Goal: Information Seeking & Learning: Learn about a topic

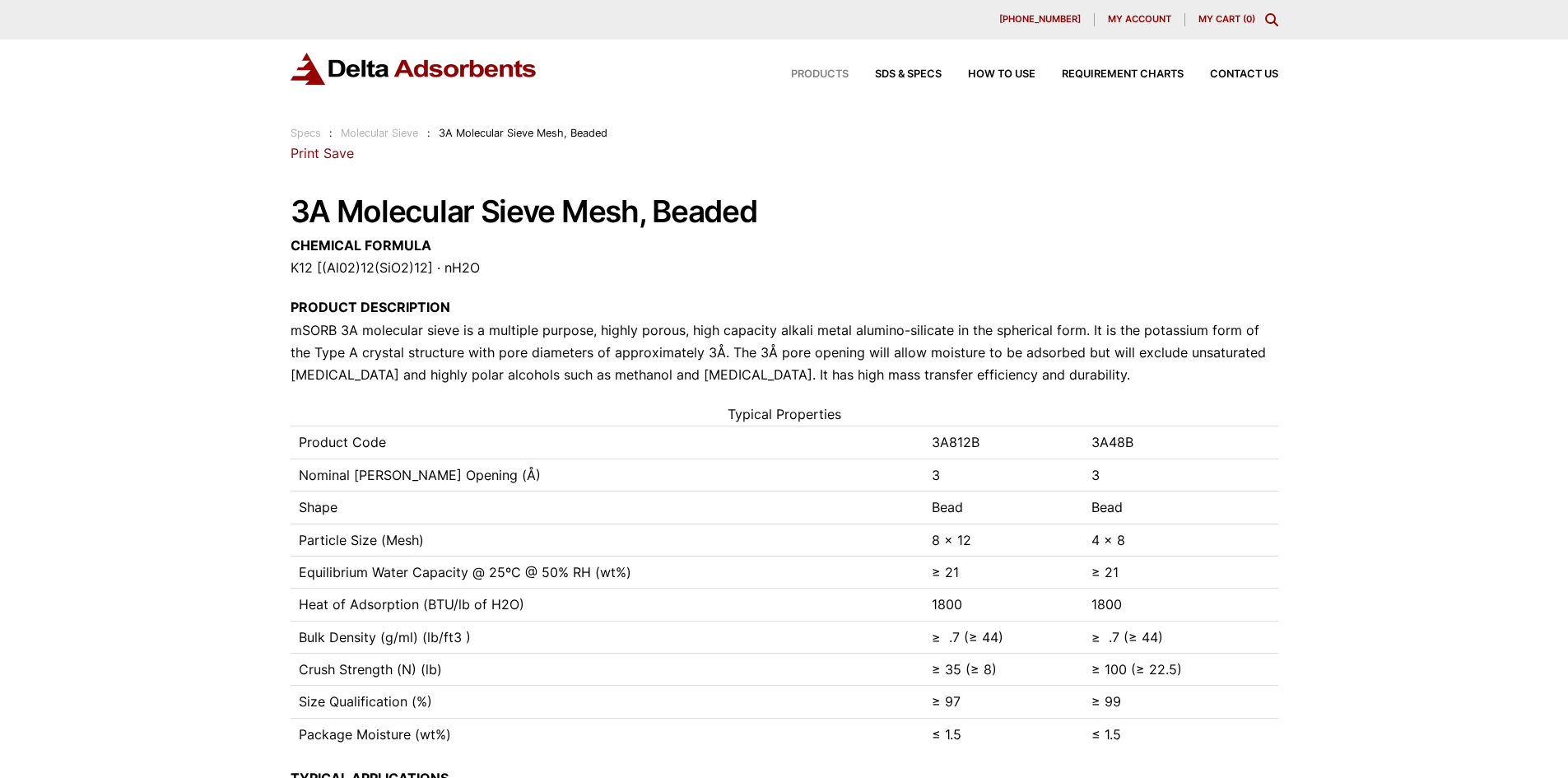
click at [829, 70] on span "Products" at bounding box center [820, 74] width 58 height 11
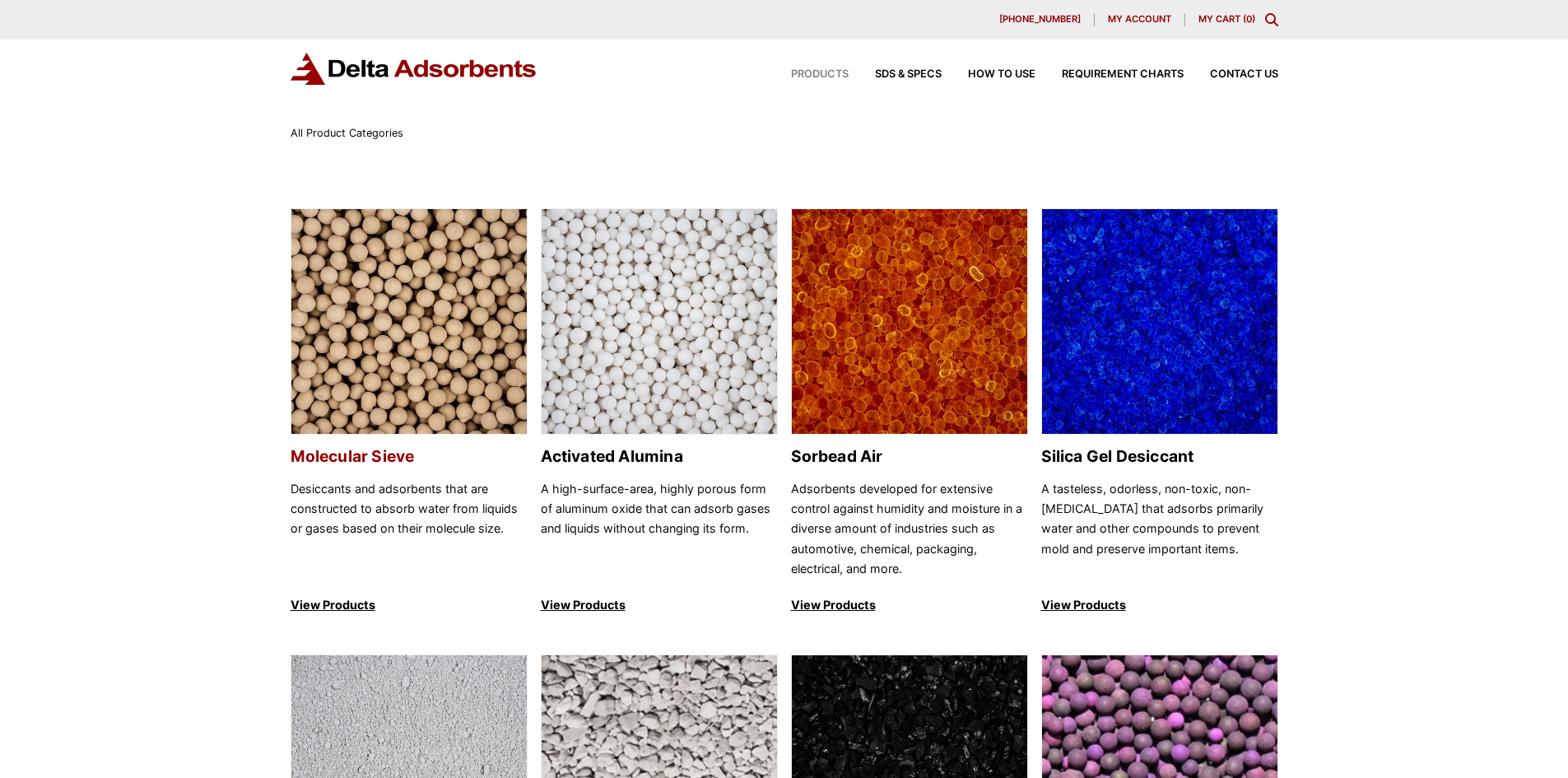
click at [474, 337] on img at bounding box center [409, 322] width 236 height 226
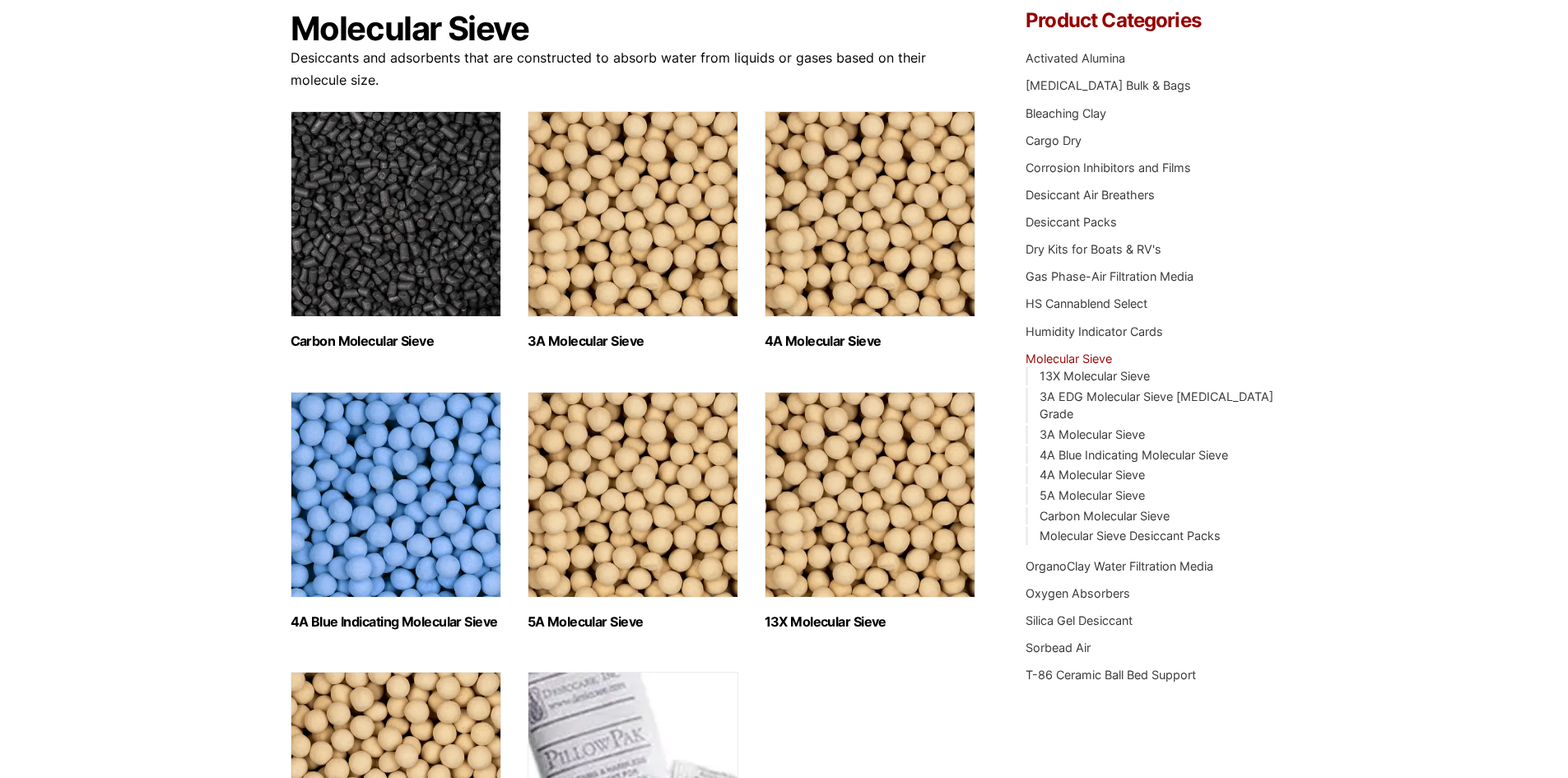
scroll to position [247, 0]
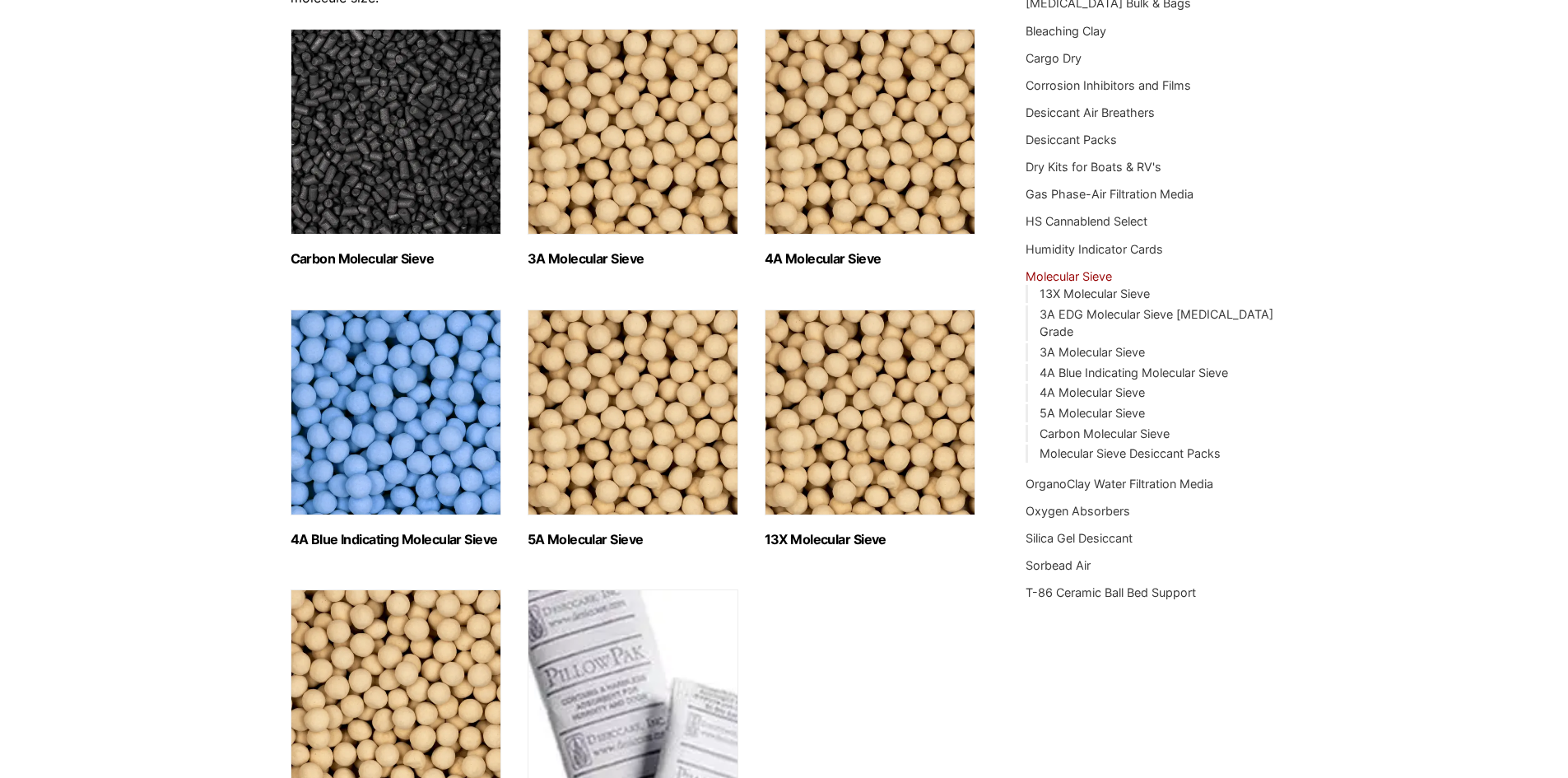
click at [857, 159] on img "Visit product category 4A Molecular Sieve" at bounding box center [870, 131] width 211 height 206
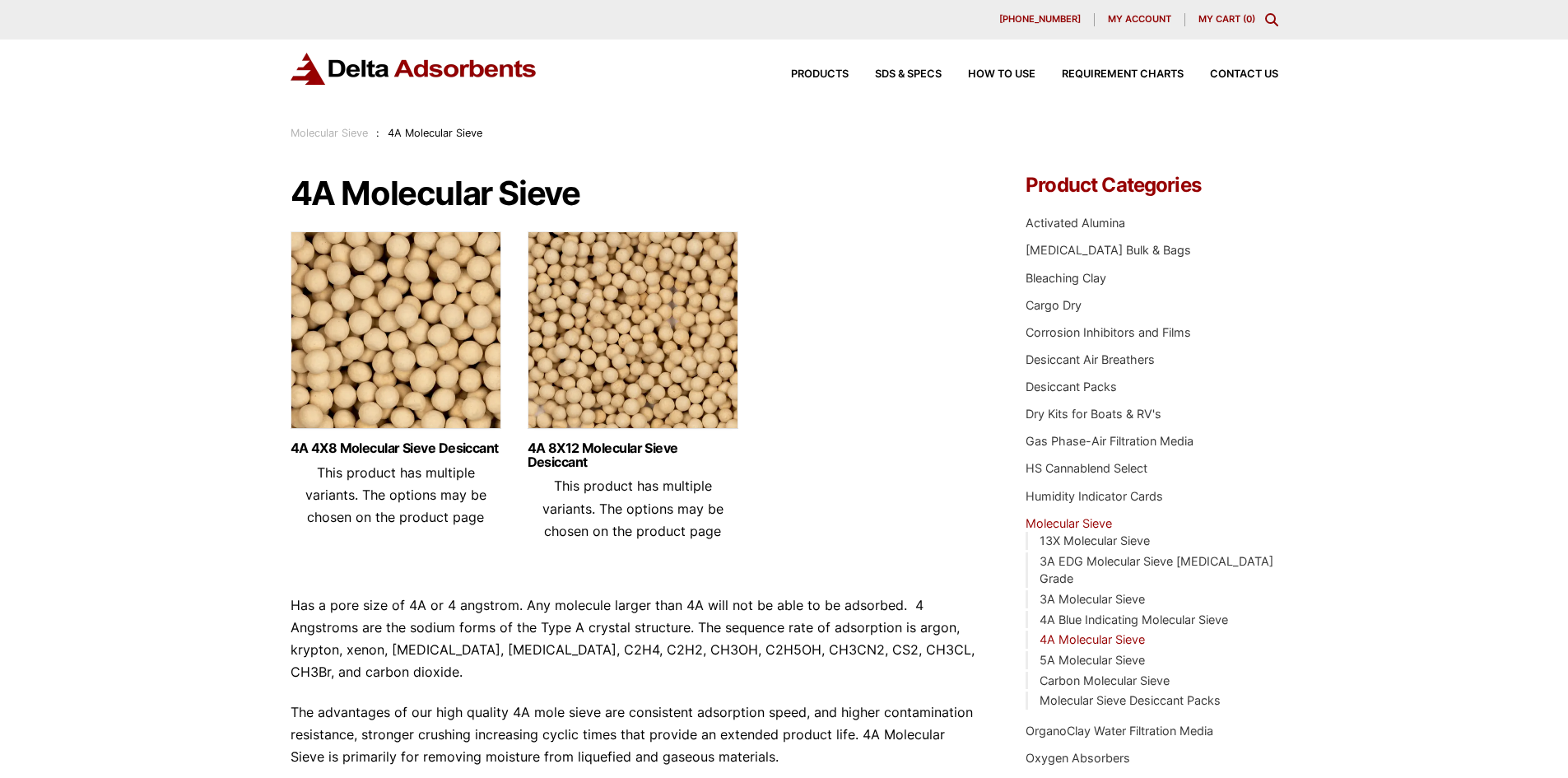
click at [664, 341] on img at bounding box center [633, 334] width 211 height 206
click at [441, 334] on img at bounding box center [396, 334] width 211 height 206
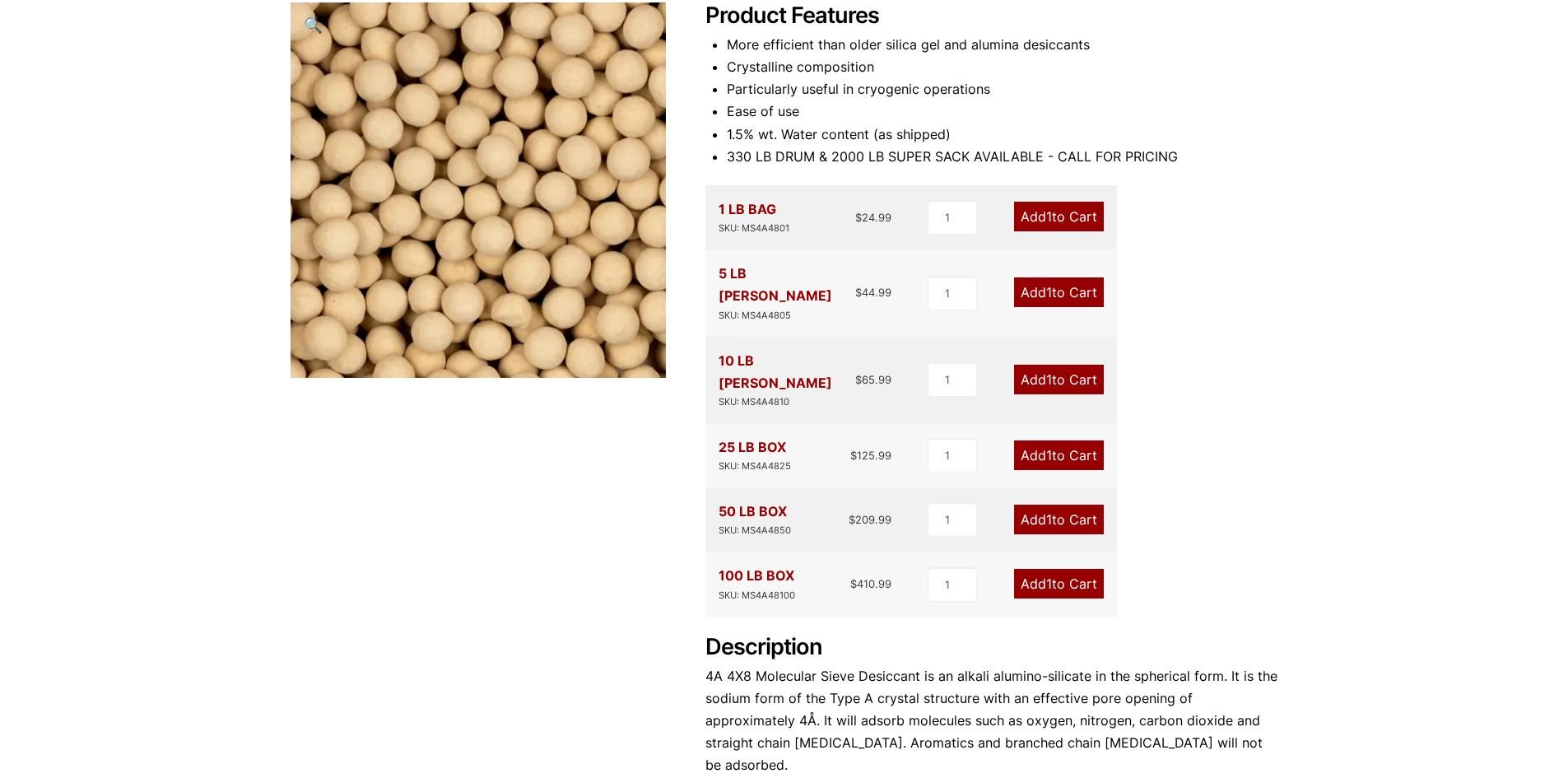
scroll to position [577, 0]
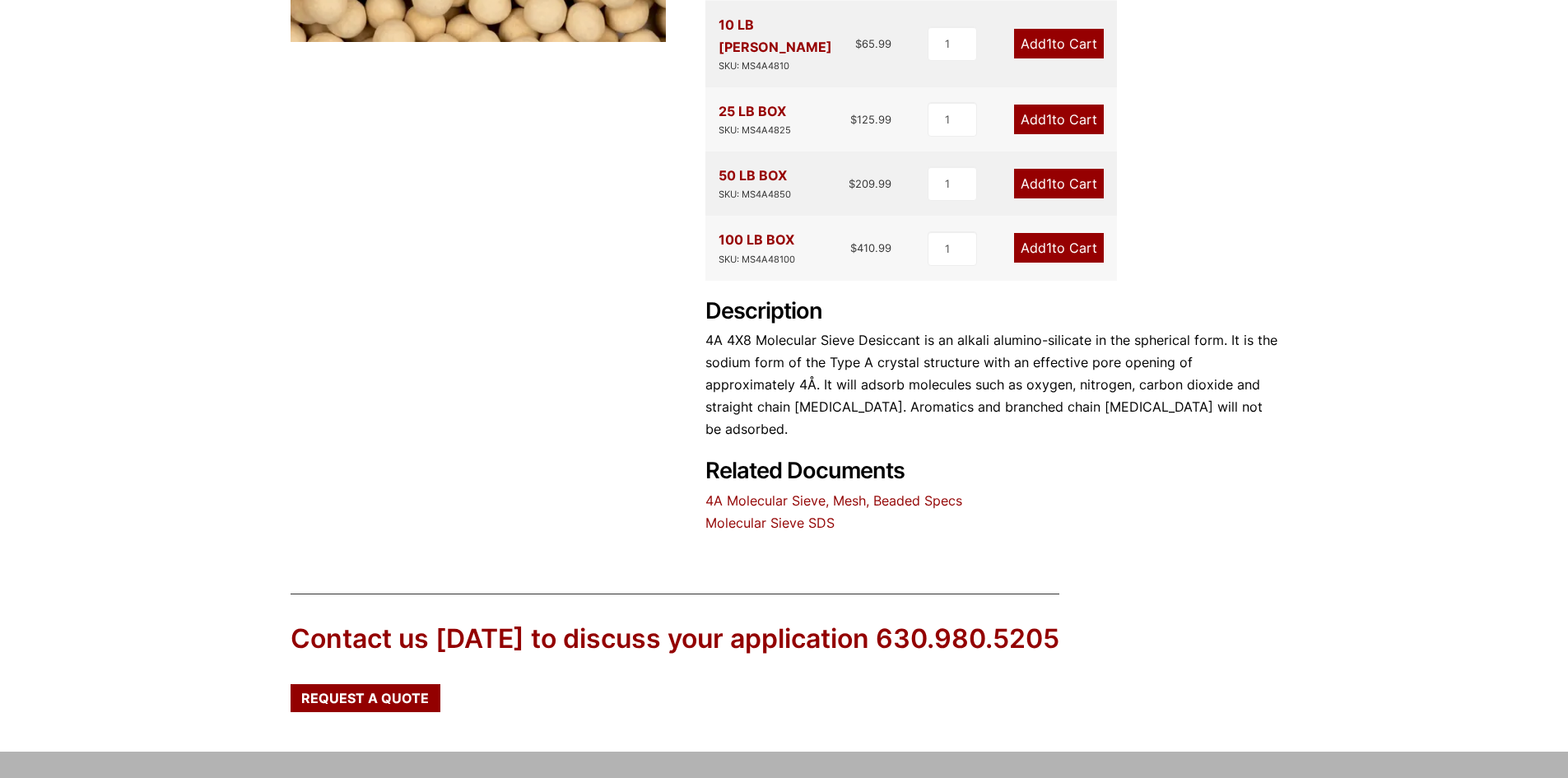
click at [841, 492] on link "4A Molecular Sieve, Mesh, Beaded Specs" at bounding box center [834, 501] width 256 height 17
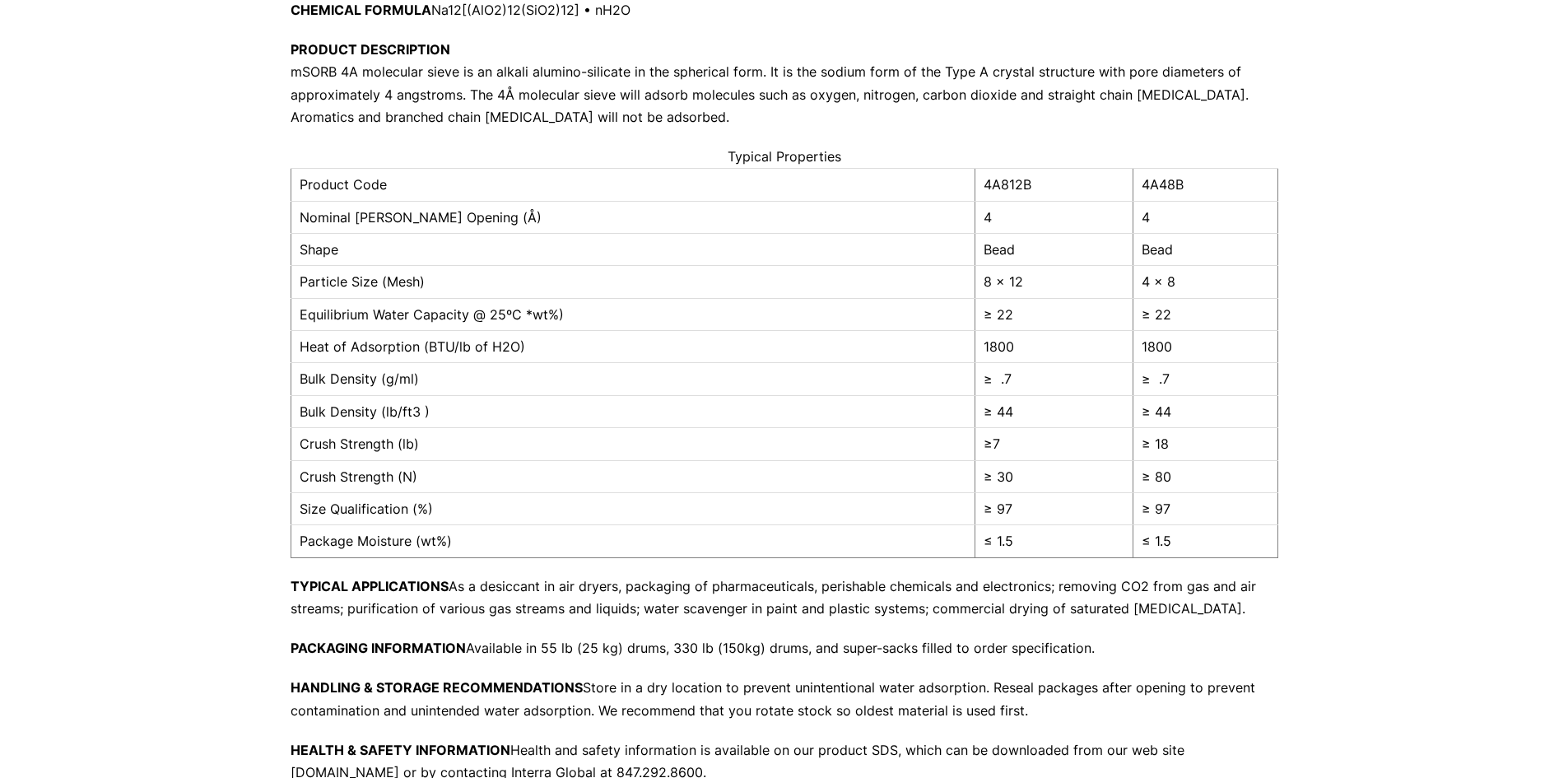
scroll to position [247, 0]
